Goal: Task Accomplishment & Management: Complete application form

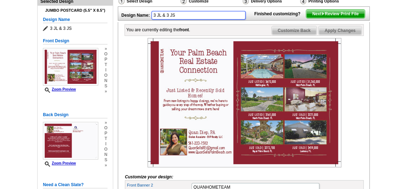
scroll to position [81, 0]
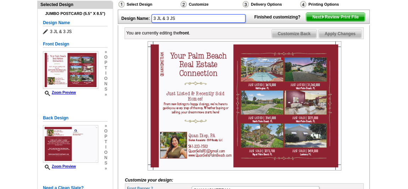
drag, startPoint x: 179, startPoint y: 4, endPoint x: 148, endPoint y: 3, distance: 30.9
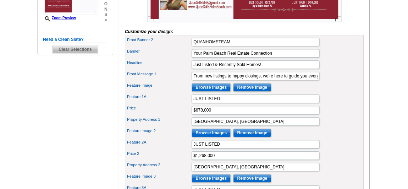
scroll to position [242, 0]
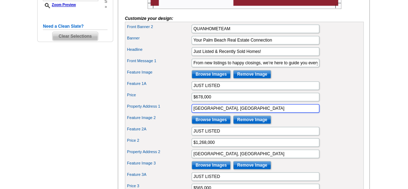
drag, startPoint x: 220, startPoint y: 116, endPoint x: 184, endPoint y: 117, distance: 36.2
click at [184, 114] on div "Property Address 1 [GEOGRAPHIC_DATA], [GEOGRAPHIC_DATA]" at bounding box center [244, 108] width 236 height 11
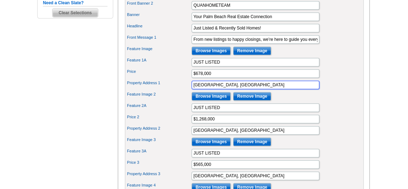
scroll to position [274, 0]
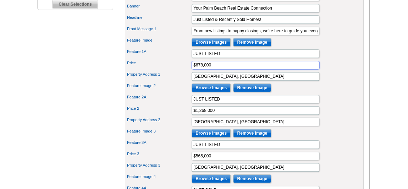
drag, startPoint x: 210, startPoint y: 74, endPoint x: 190, endPoint y: 73, distance: 19.9
click at [190, 71] on div "Price $678,000" at bounding box center [244, 64] width 236 height 11
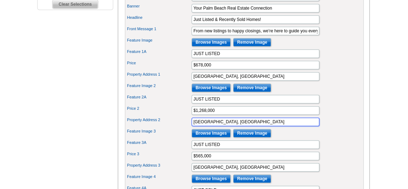
drag, startPoint x: 238, startPoint y: 128, endPoint x: 182, endPoint y: 128, distance: 56.1
click at [182, 127] on div "Property Address 2 [GEOGRAPHIC_DATA], [GEOGRAPHIC_DATA]" at bounding box center [244, 121] width 236 height 11
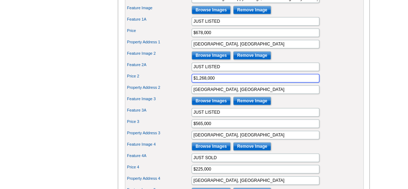
drag, startPoint x: 220, startPoint y: 83, endPoint x: 183, endPoint y: 87, distance: 37.5
click at [183, 84] on div "Price 2 $1,268,000" at bounding box center [244, 77] width 236 height 11
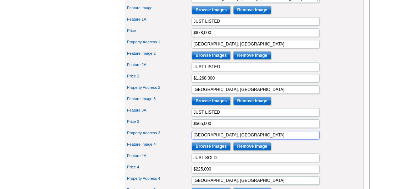
drag, startPoint x: 241, startPoint y: 139, endPoint x: 164, endPoint y: 142, distance: 76.7
click at [164, 141] on div "Property Address 3 [GEOGRAPHIC_DATA], [GEOGRAPHIC_DATA]" at bounding box center [244, 134] width 236 height 11
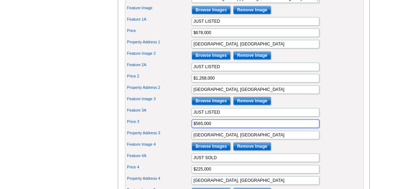
drag, startPoint x: 218, startPoint y: 129, endPoint x: 176, endPoint y: 129, distance: 42.6
click at [176, 129] on div "Price 3 $565,000" at bounding box center [244, 123] width 236 height 11
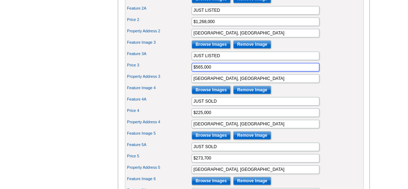
scroll to position [371, 0]
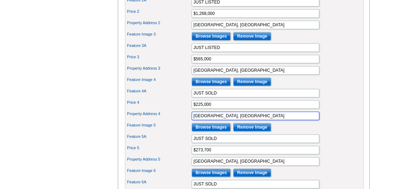
drag, startPoint x: 237, startPoint y: 120, endPoint x: 166, endPoint y: 120, distance: 71.3
click at [166, 120] on div "Property Address 4 [GEOGRAPHIC_DATA], [GEOGRAPHIC_DATA]" at bounding box center [244, 115] width 236 height 11
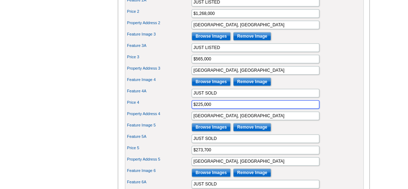
drag, startPoint x: 219, startPoint y: 108, endPoint x: 180, endPoint y: 108, distance: 39.0
click at [180, 108] on div "Price 4 $225,000" at bounding box center [244, 104] width 236 height 11
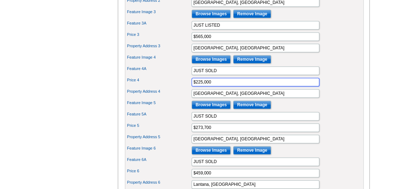
scroll to position [404, 0]
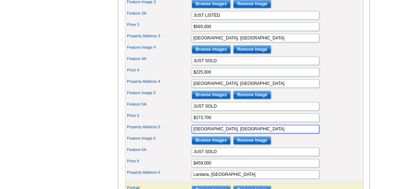
drag, startPoint x: 240, startPoint y: 129, endPoint x: 169, endPoint y: 132, distance: 71.4
click at [169, 132] on div "Property Address 5 [GEOGRAPHIC_DATA], [GEOGRAPHIC_DATA]" at bounding box center [244, 128] width 236 height 11
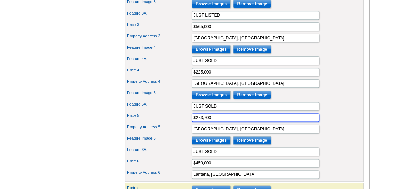
drag, startPoint x: 206, startPoint y: 121, endPoint x: 187, endPoint y: 121, distance: 19.2
click at [187, 121] on div "Price 5 $273,700" at bounding box center [244, 117] width 236 height 11
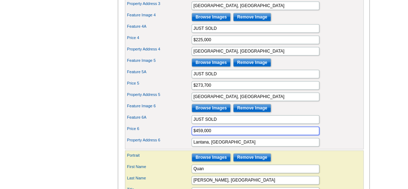
drag, startPoint x: 213, startPoint y: 130, endPoint x: 164, endPoint y: 137, distance: 50.2
click at [164, 136] on div "Price 6 $459,000" at bounding box center [244, 130] width 236 height 11
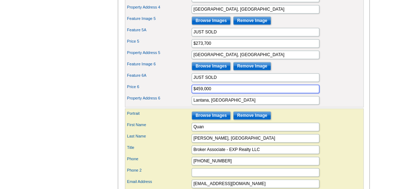
scroll to position [468, 0]
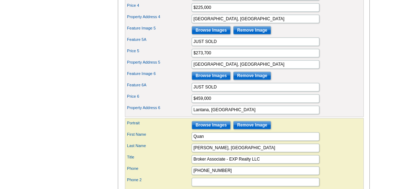
click at [333, 91] on div "Feature 6A JUST SOLD" at bounding box center [244, 86] width 236 height 11
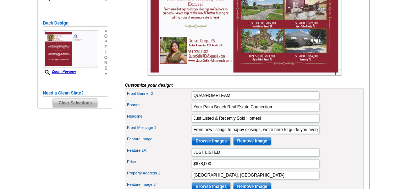
scroll to position [178, 0]
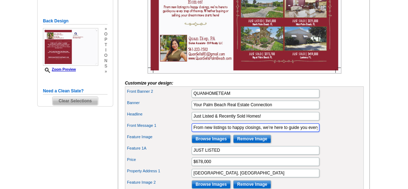
click at [237, 132] on input "From new listings to happy closings, we’re here to guide you every step of the …" at bounding box center [256, 127] width 128 height 9
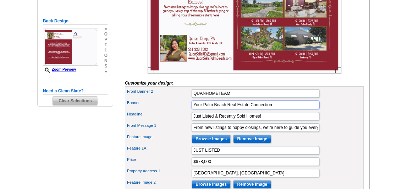
click at [273, 109] on input "Your Palm Beach Real Estate Connection" at bounding box center [256, 104] width 128 height 9
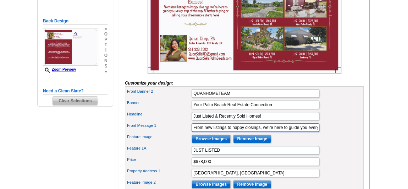
click at [264, 132] on input "From new listings to happy closings, we’re here to guide you every step of the …" at bounding box center [256, 127] width 128 height 9
